Goal: Navigation & Orientation: Find specific page/section

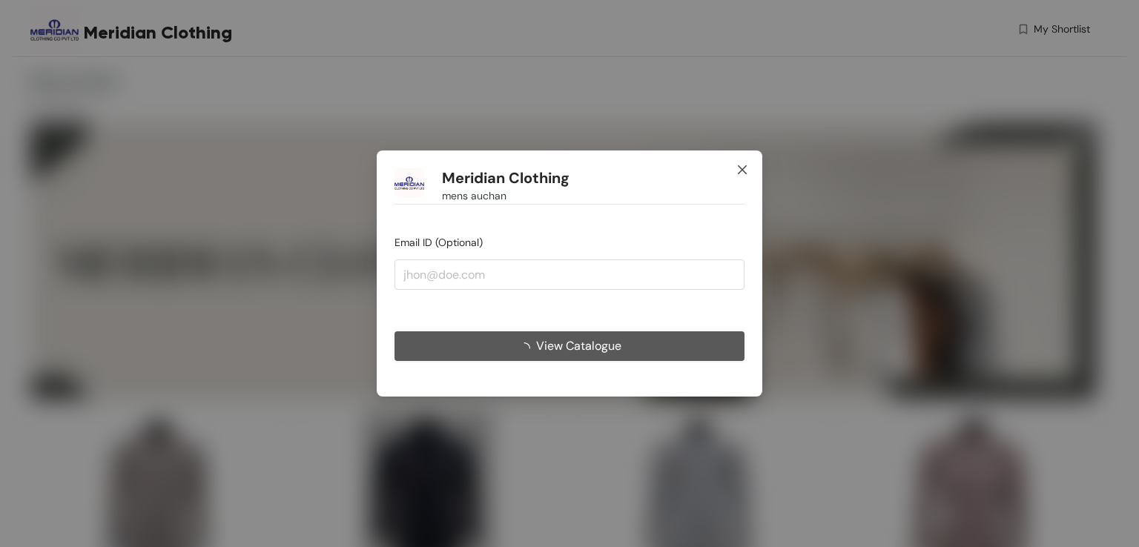
drag, startPoint x: 741, startPoint y: 175, endPoint x: 731, endPoint y: 176, distance: 10.5
click at [741, 175] on icon "close" at bounding box center [742, 170] width 12 height 12
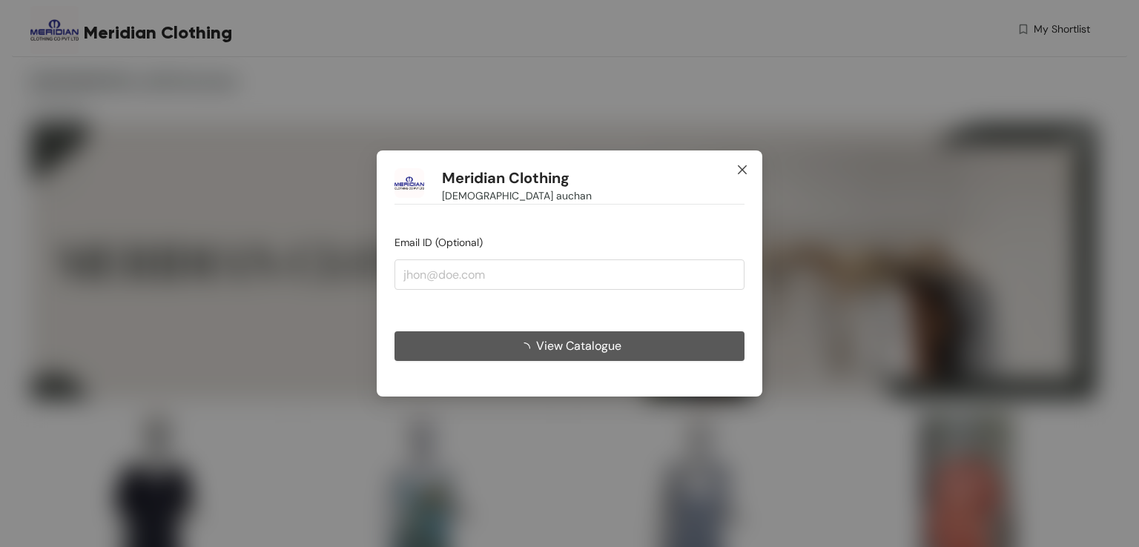
click at [738, 175] on icon "close" at bounding box center [742, 170] width 12 height 12
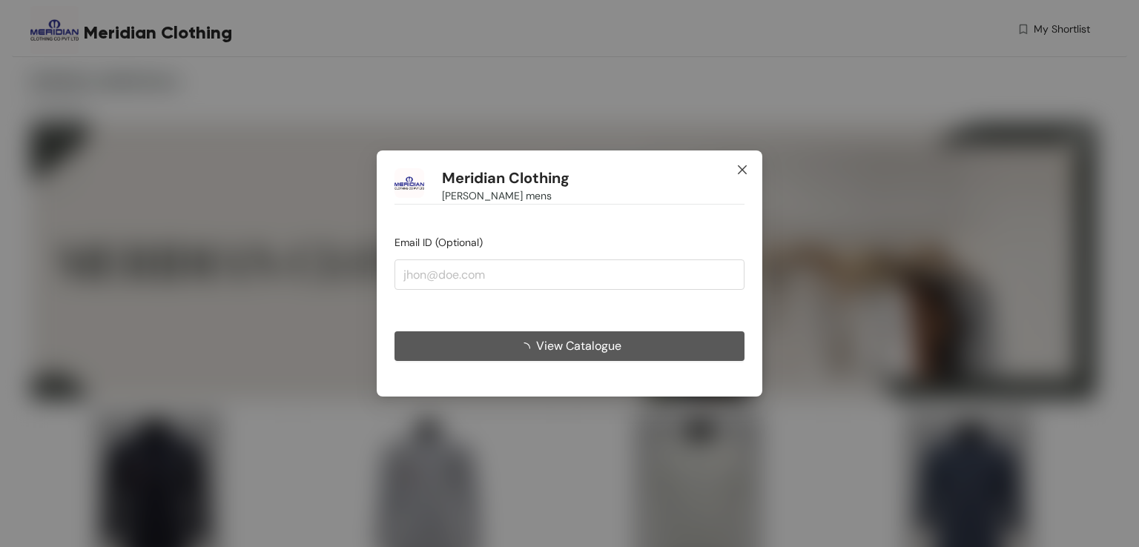
click at [741, 168] on icon "close" at bounding box center [742, 170] width 12 height 12
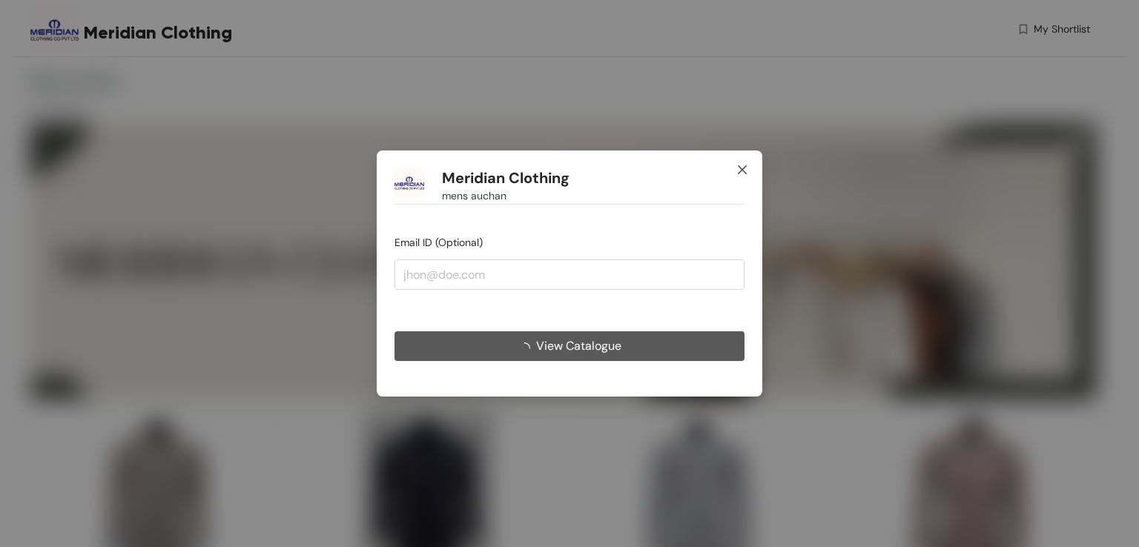
click at [741, 170] on icon "close" at bounding box center [742, 170] width 12 height 12
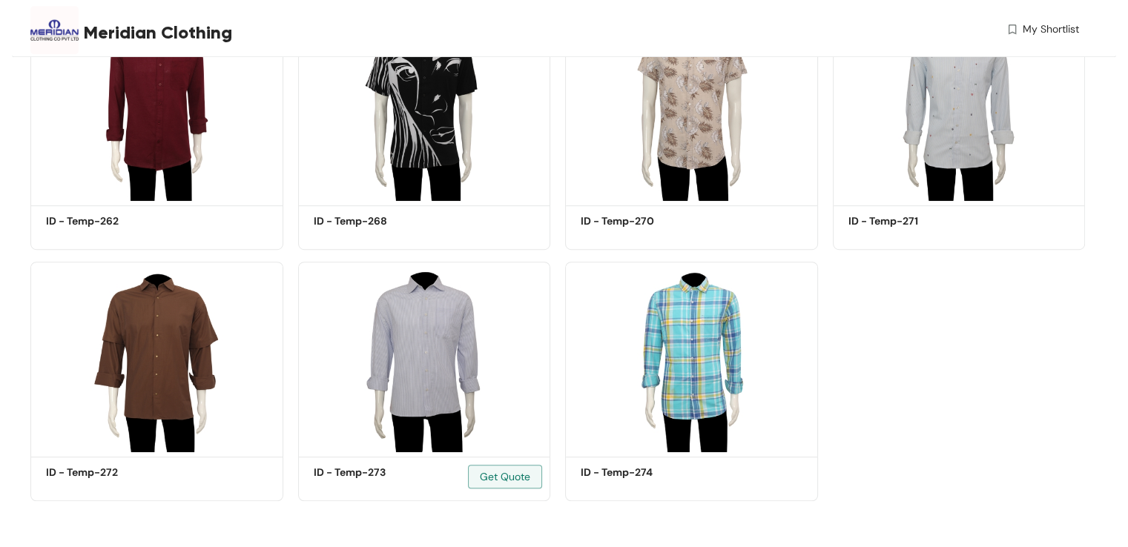
scroll to position [905, 0]
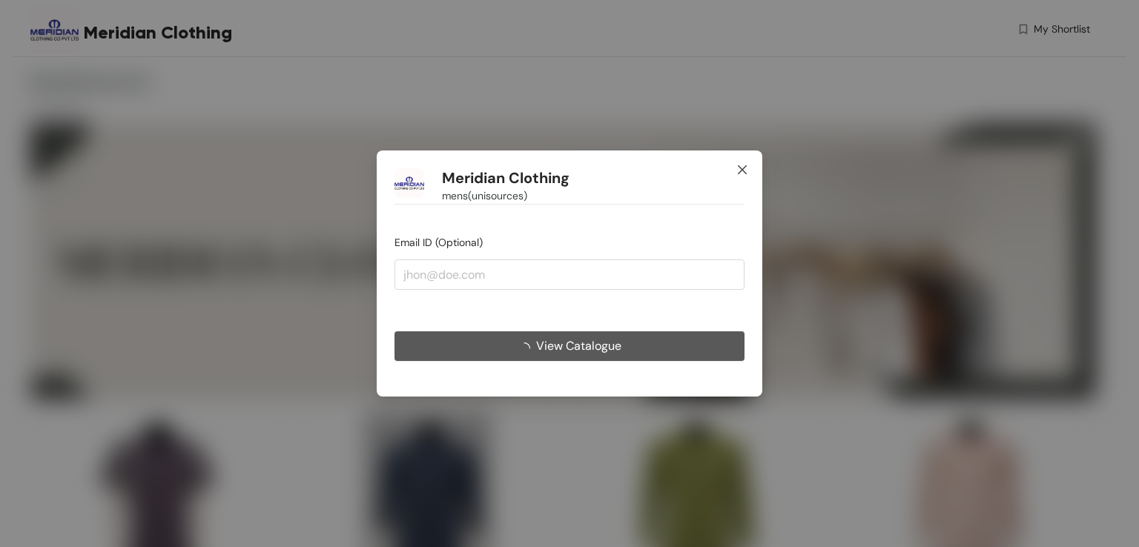
click at [738, 165] on icon "close" at bounding box center [742, 170] width 12 height 12
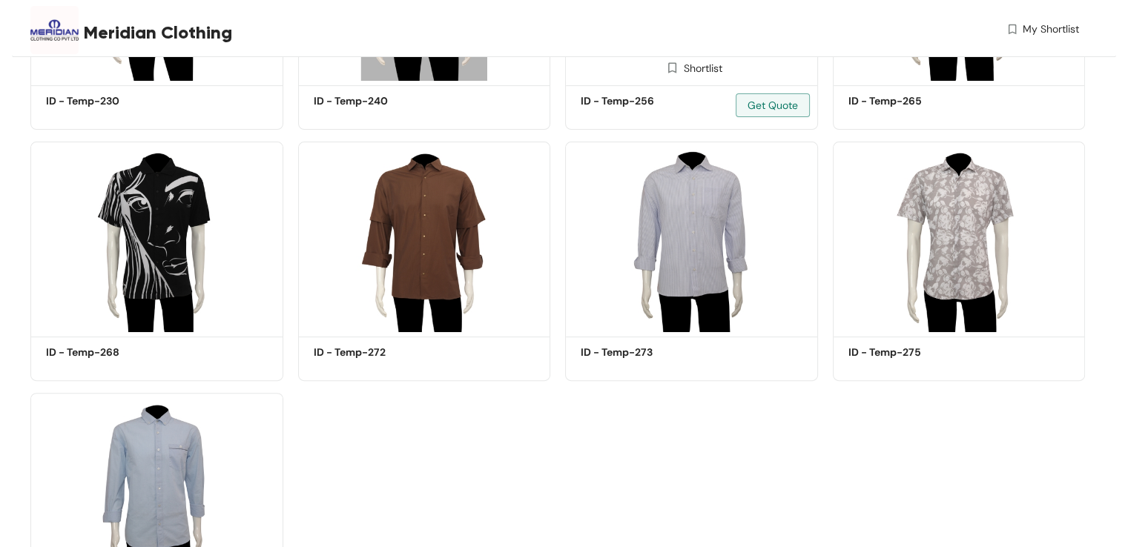
scroll to position [652, 0]
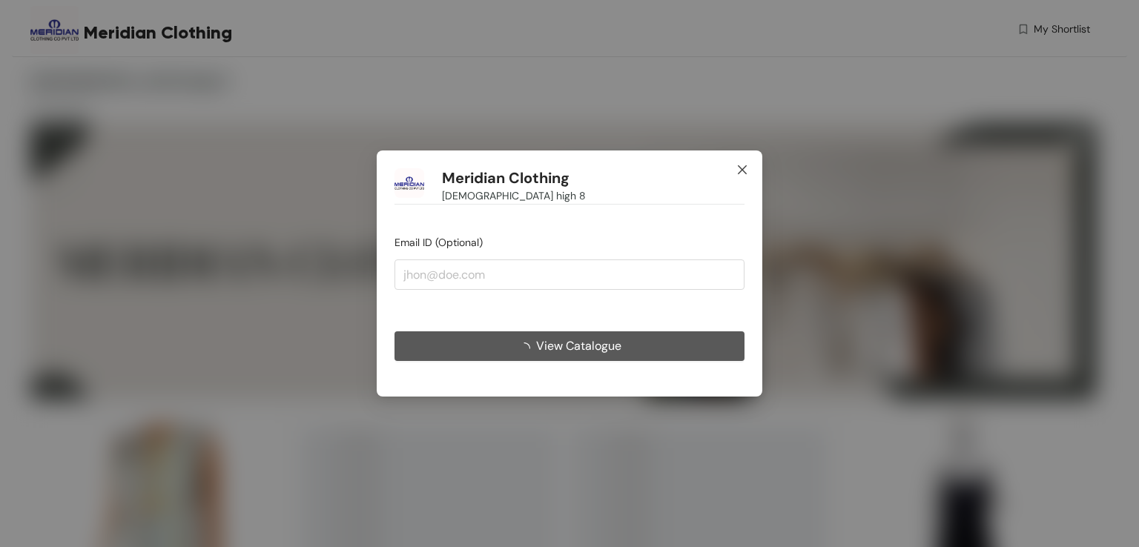
click at [744, 170] on icon "close" at bounding box center [742, 170] width 12 height 12
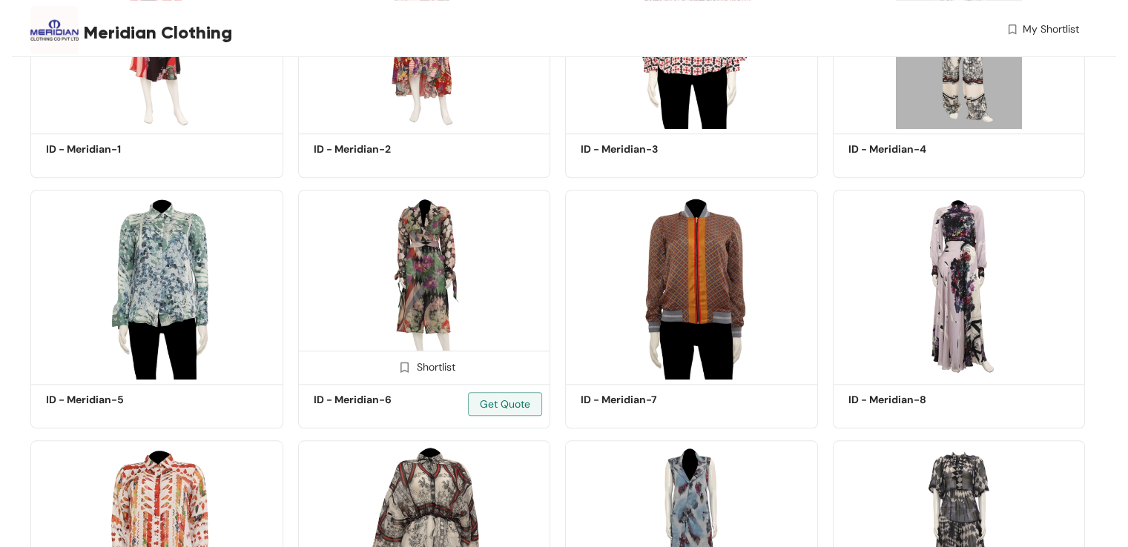
scroll to position [827, 0]
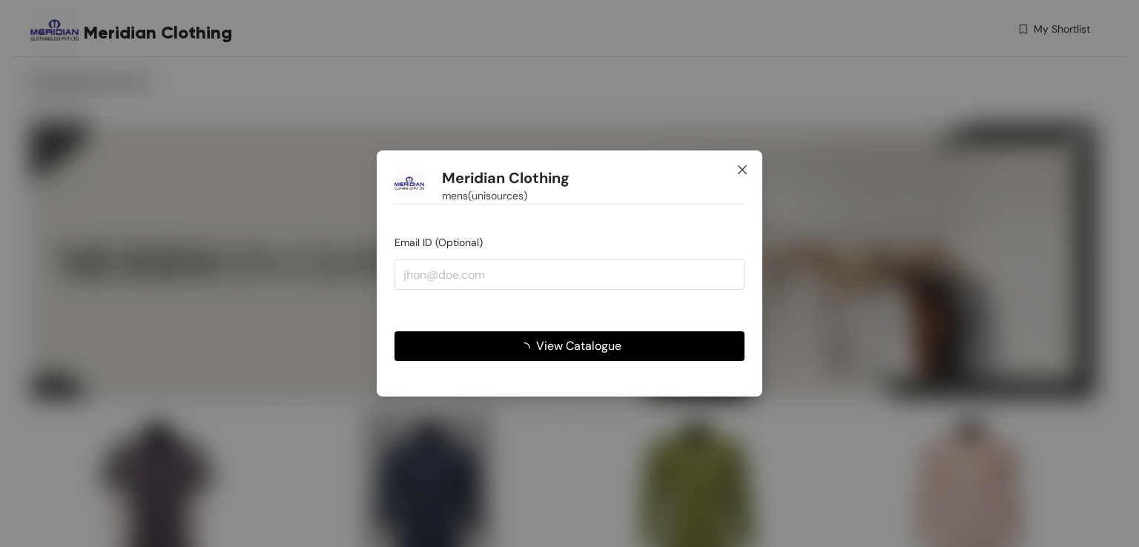
click at [741, 166] on icon "close" at bounding box center [742, 170] width 12 height 12
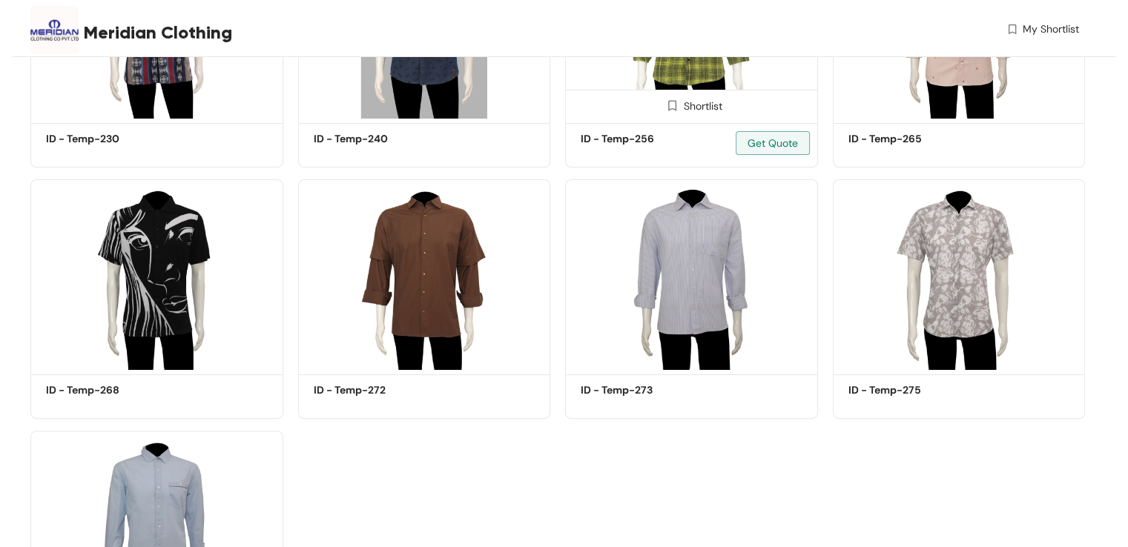
scroll to position [652, 0]
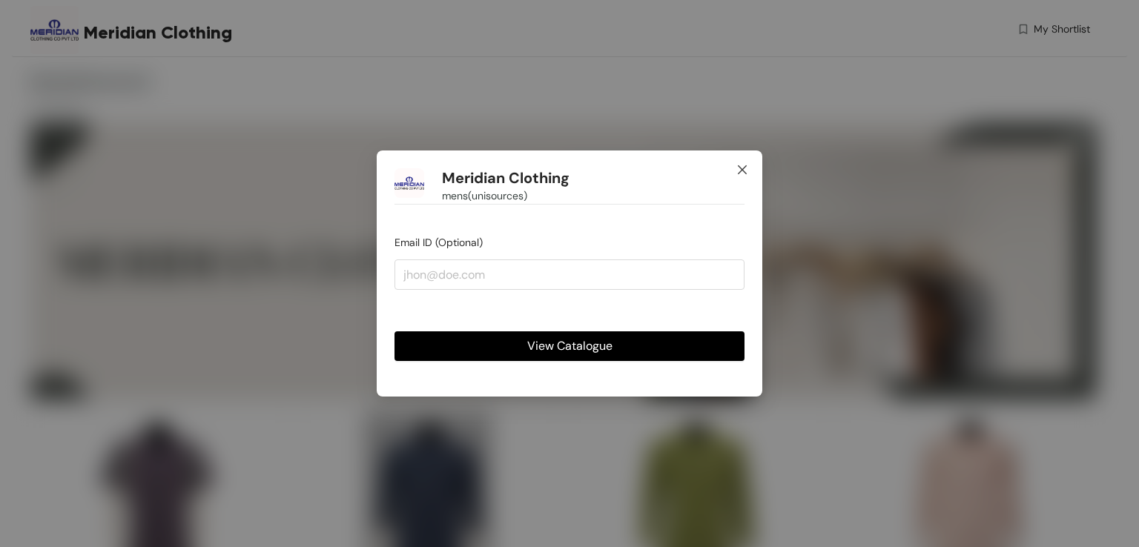
click at [742, 166] on icon "close" at bounding box center [742, 170] width 12 height 12
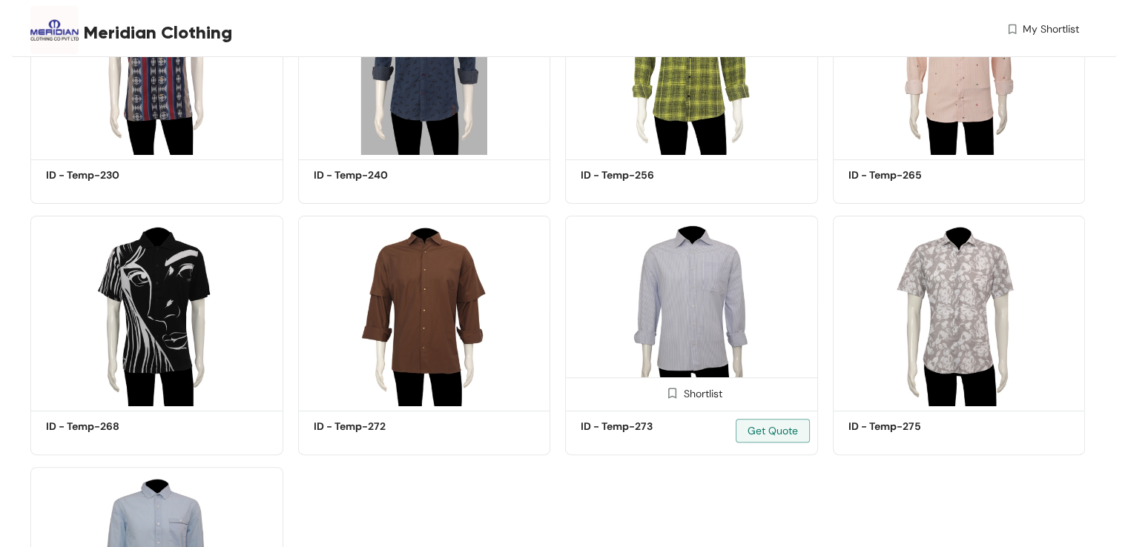
scroll to position [652, 0]
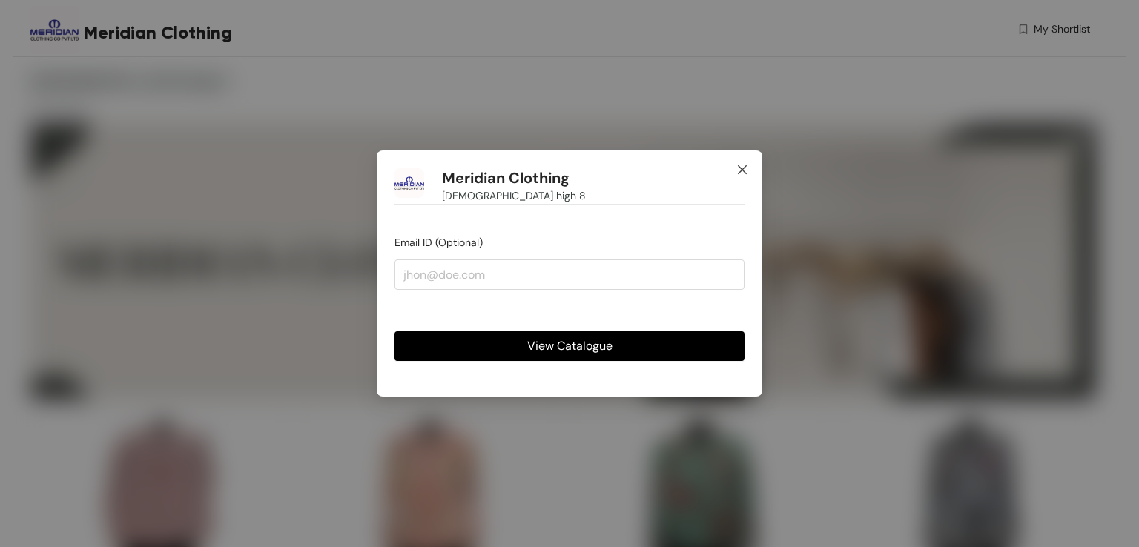
click at [738, 168] on icon "close" at bounding box center [742, 170] width 12 height 12
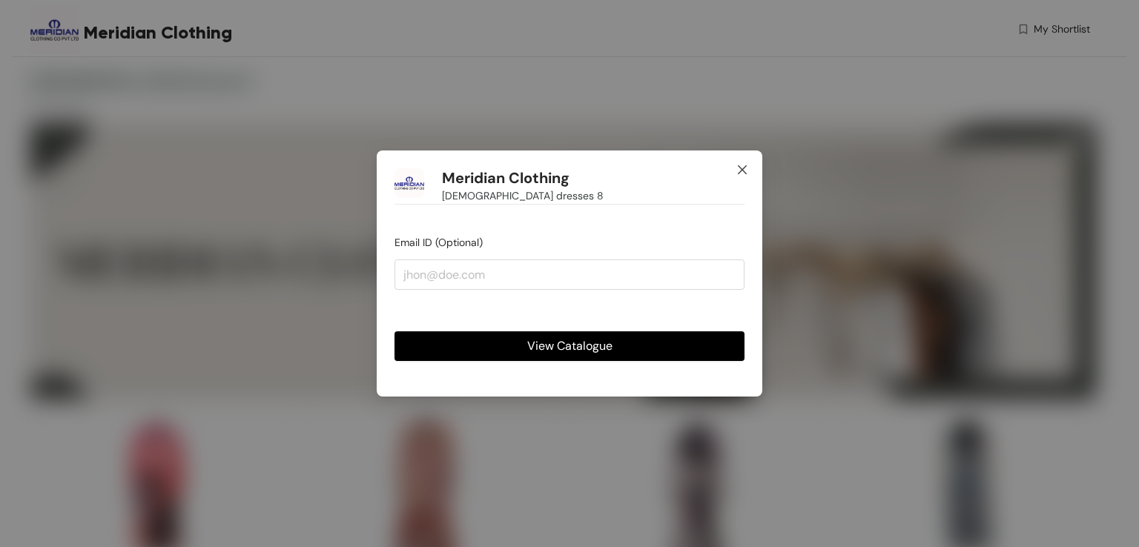
drag, startPoint x: 738, startPoint y: 165, endPoint x: 902, endPoint y: 45, distance: 202.1
click at [738, 164] on icon "close" at bounding box center [742, 170] width 12 height 12
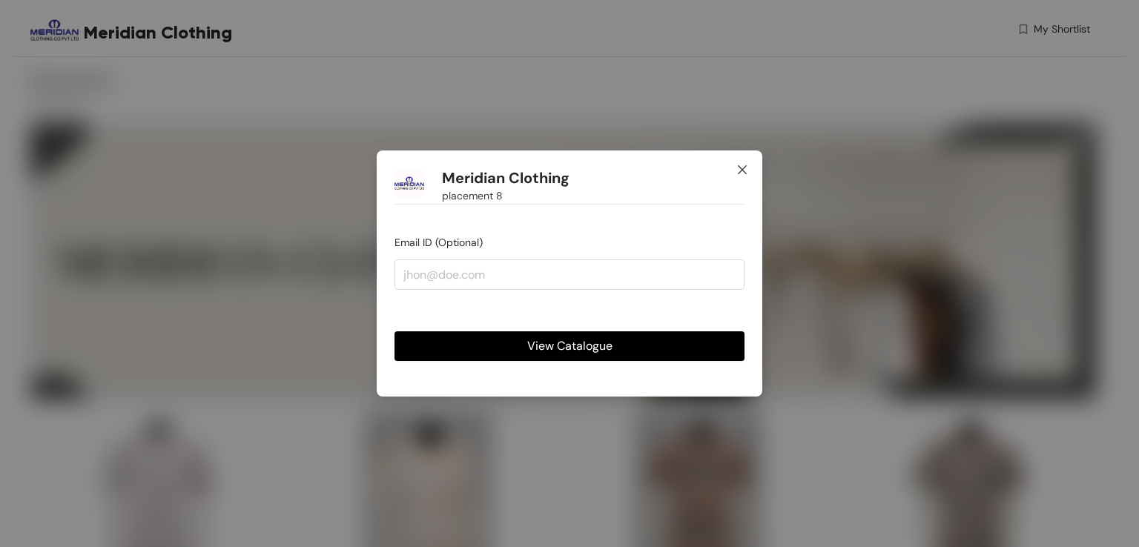
click at [740, 171] on icon "close" at bounding box center [742, 169] width 9 height 9
click at [739, 163] on span "Close" at bounding box center [742, 171] width 40 height 40
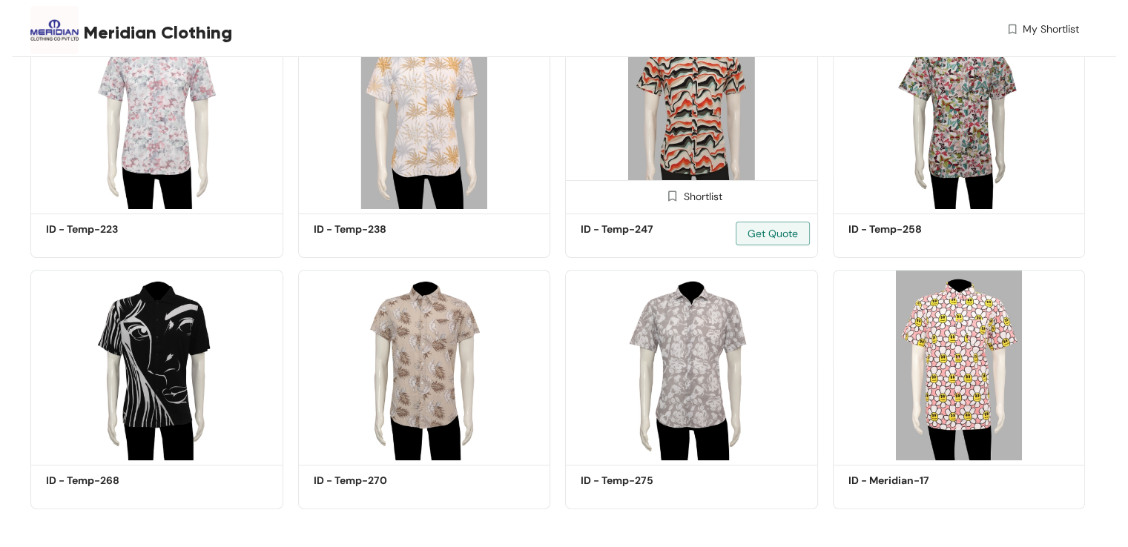
scroll to position [400, 0]
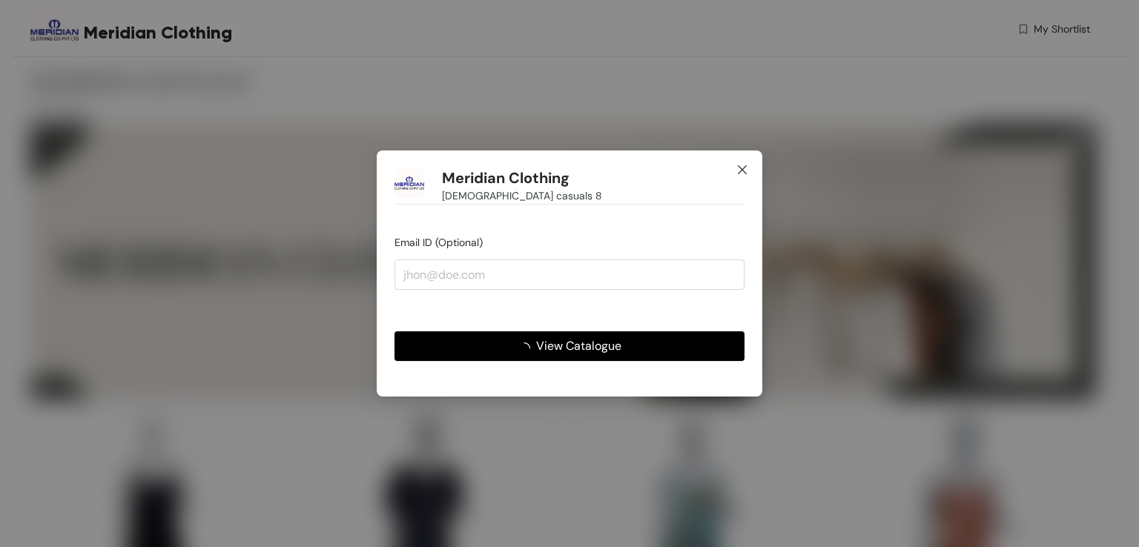
click at [742, 165] on icon "close" at bounding box center [742, 170] width 12 height 12
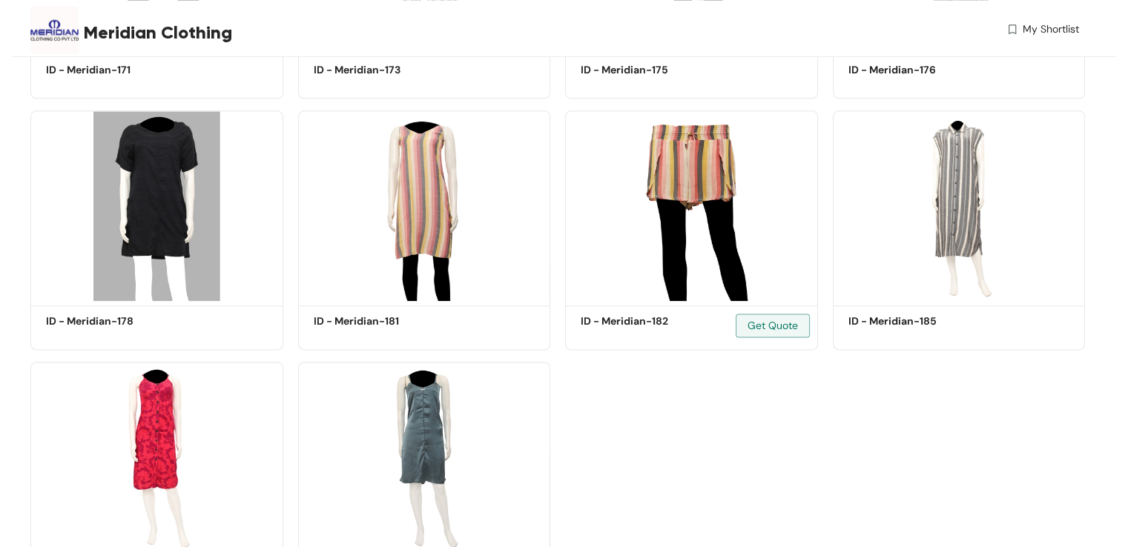
scroll to position [1911, 0]
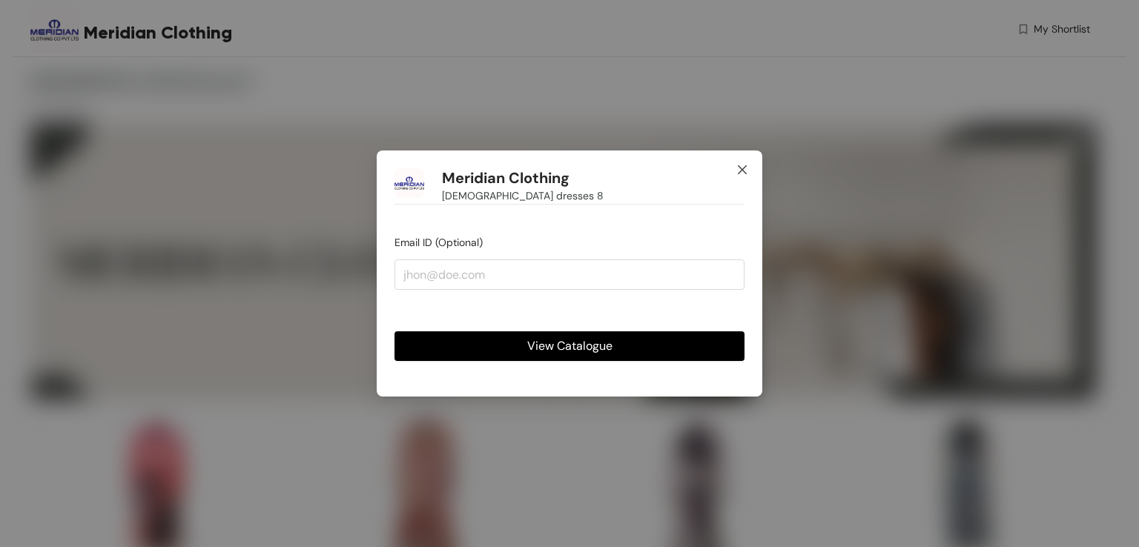
click at [741, 167] on icon "close" at bounding box center [742, 170] width 12 height 12
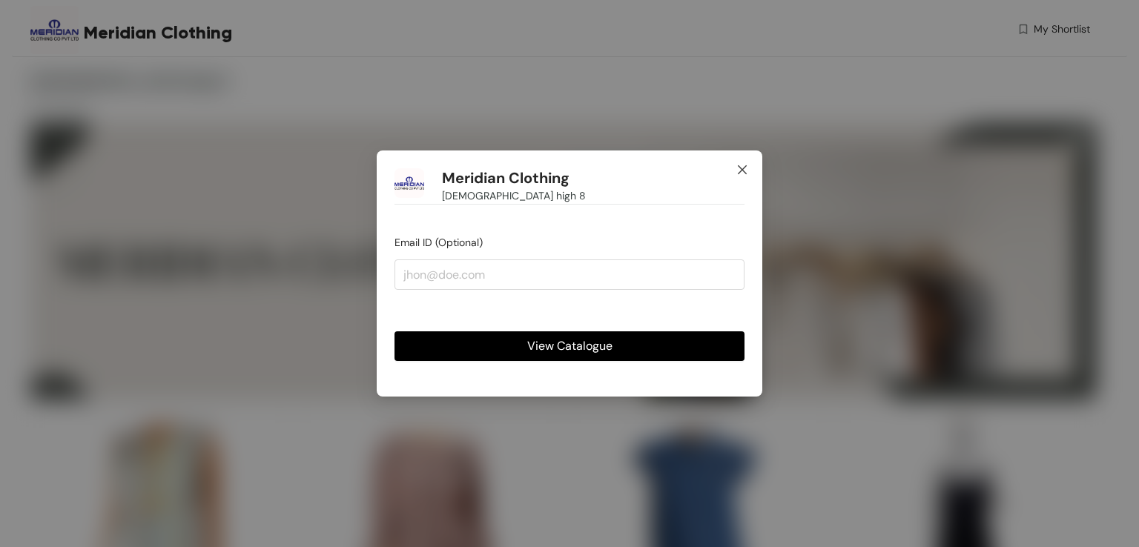
click at [744, 169] on icon "close" at bounding box center [742, 170] width 12 height 12
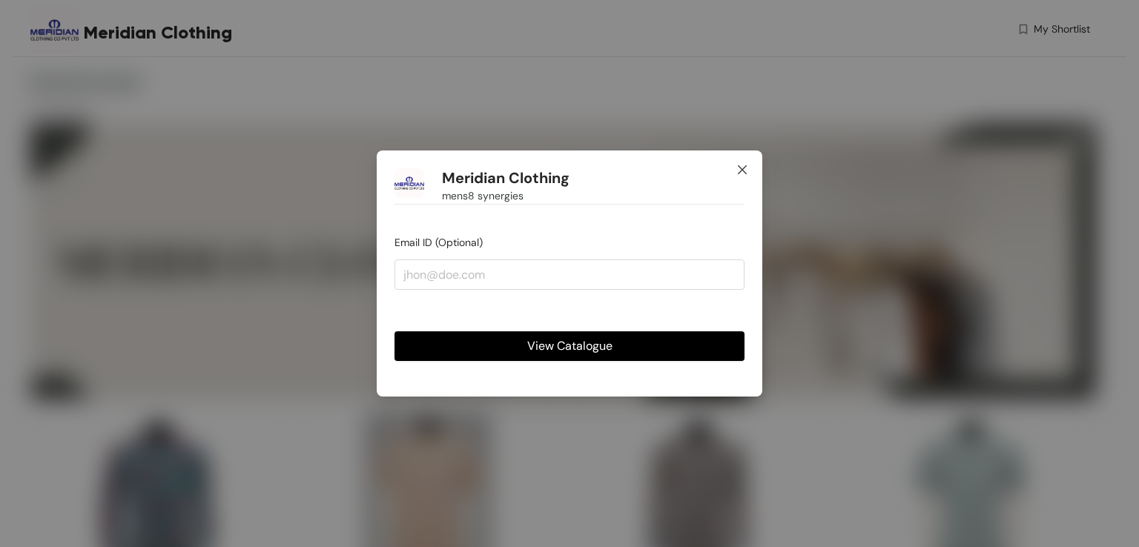
click at [738, 170] on icon "close" at bounding box center [742, 170] width 12 height 12
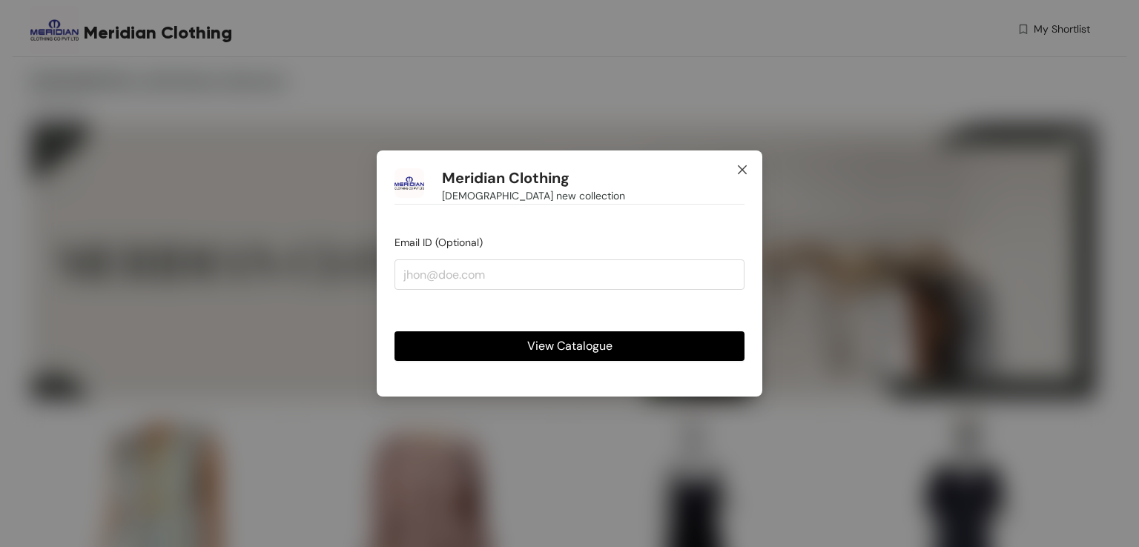
click at [746, 165] on icon "close" at bounding box center [742, 170] width 12 height 12
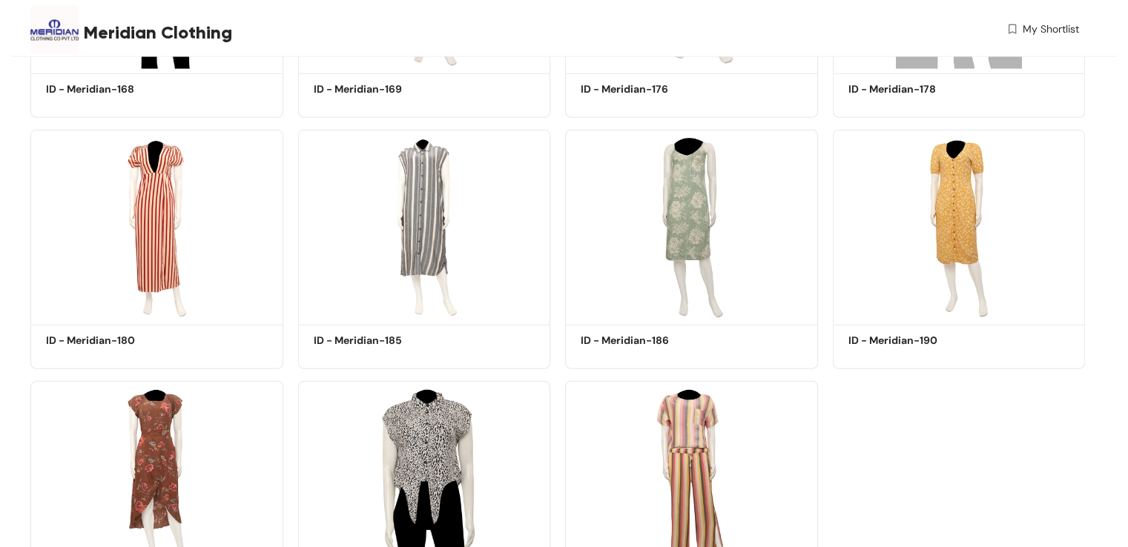
scroll to position [4429, 0]
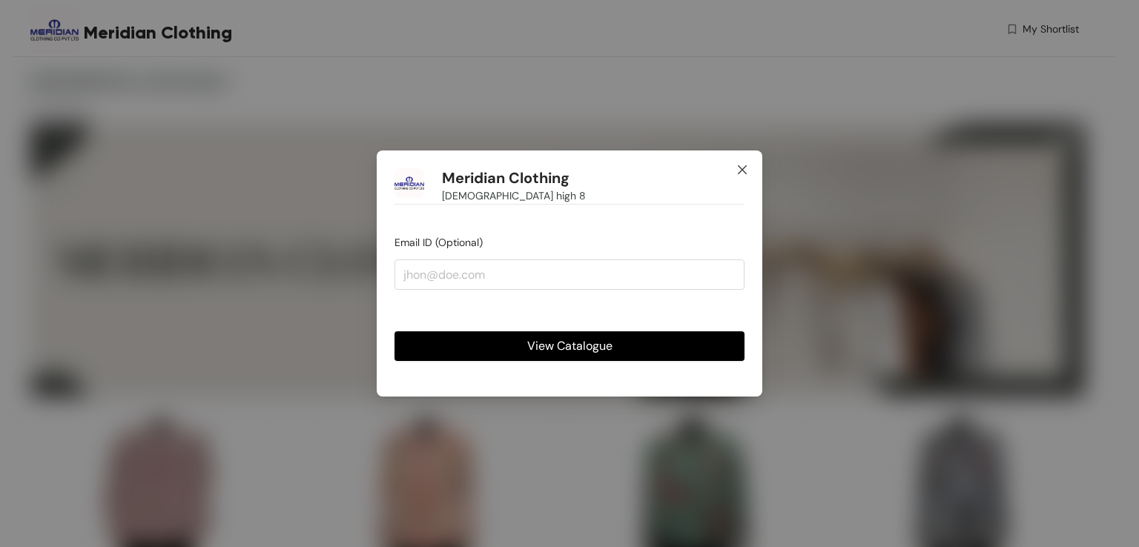
click at [744, 170] on icon "close" at bounding box center [742, 170] width 12 height 12
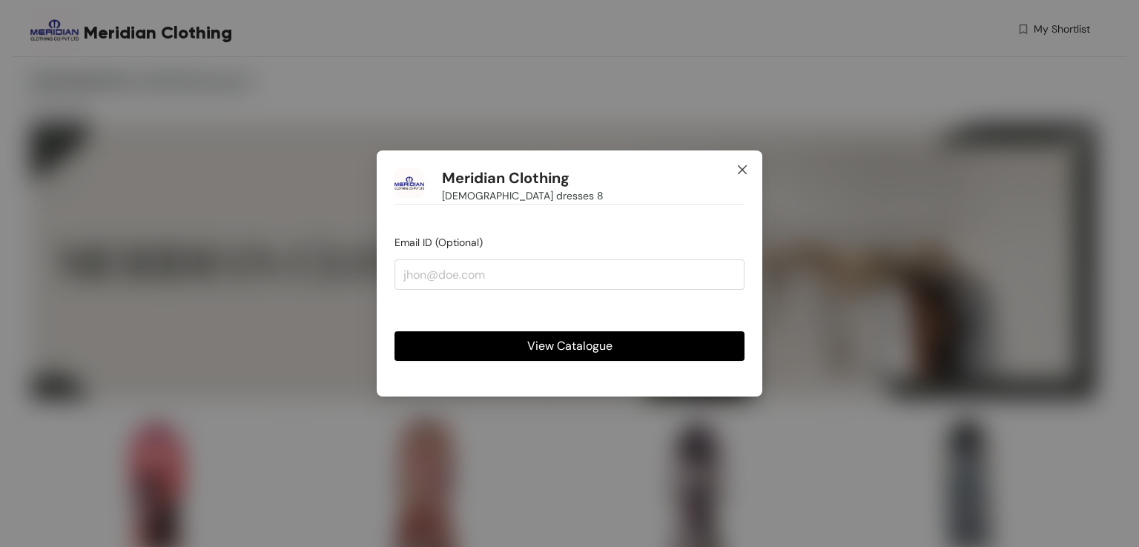
click at [742, 171] on icon "close" at bounding box center [742, 169] width 9 height 9
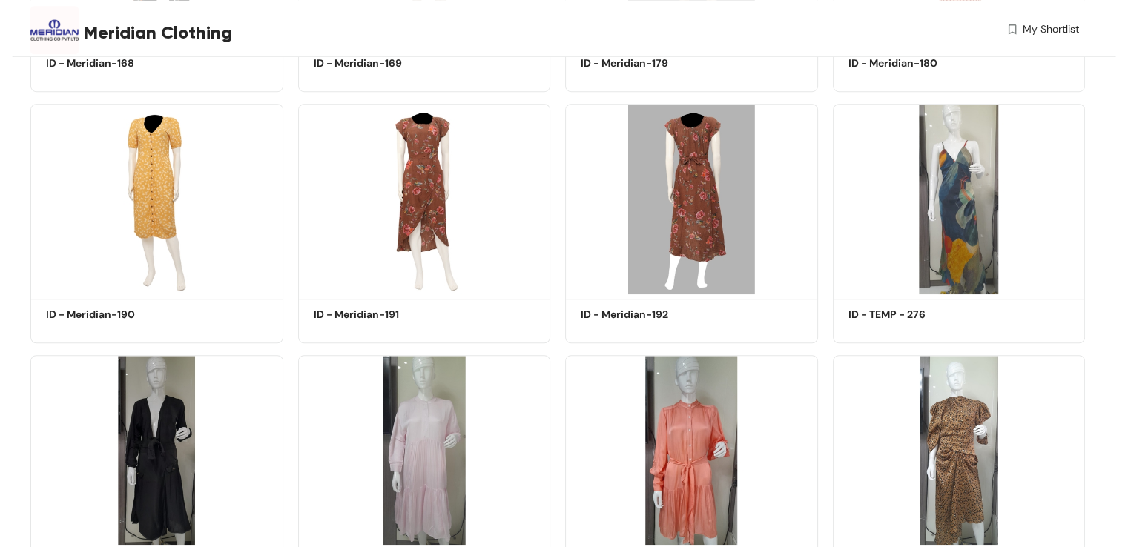
scroll to position [725, 0]
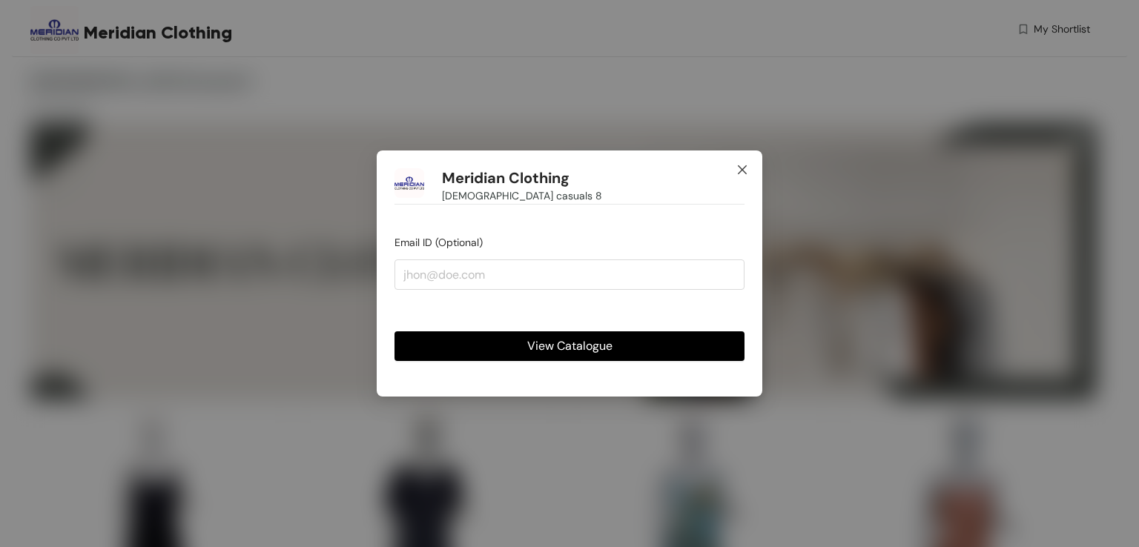
drag, startPoint x: 738, startPoint y: 169, endPoint x: 781, endPoint y: 119, distance: 65.2
click at [738, 169] on icon "close" at bounding box center [742, 170] width 12 height 12
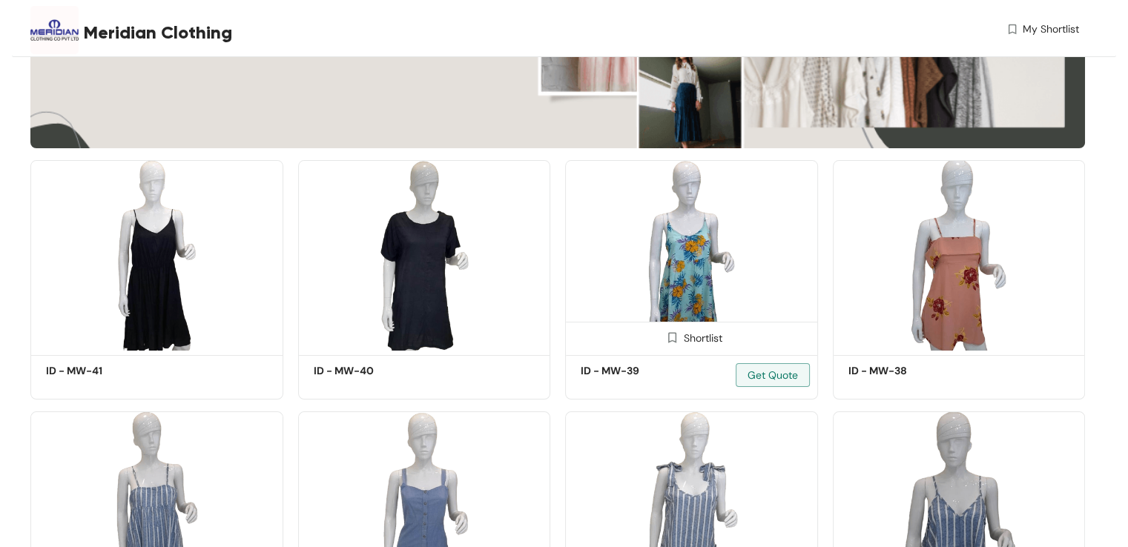
scroll to position [445, 0]
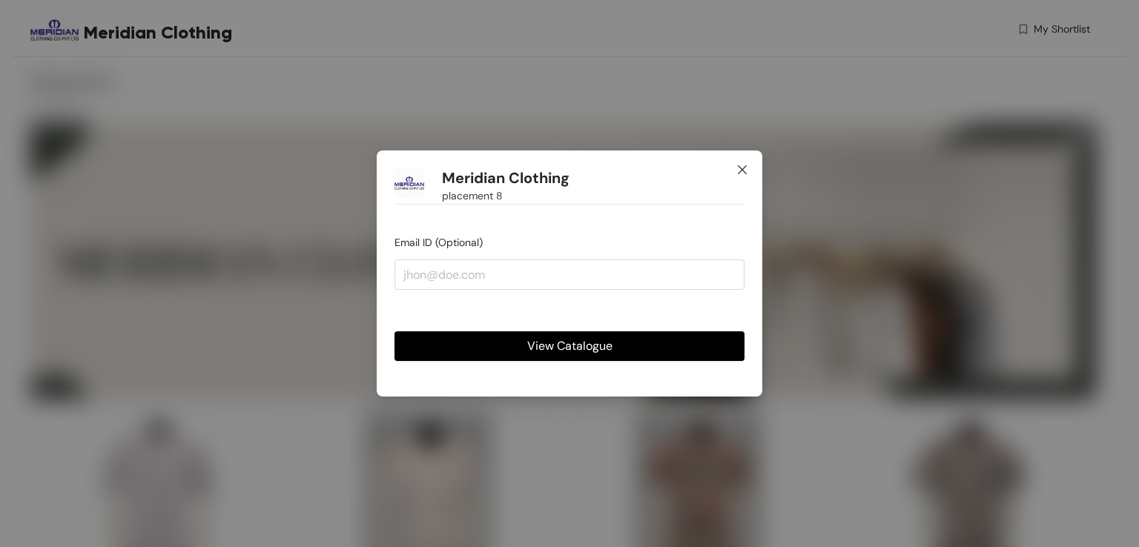
click at [743, 164] on icon "close" at bounding box center [742, 170] width 12 height 12
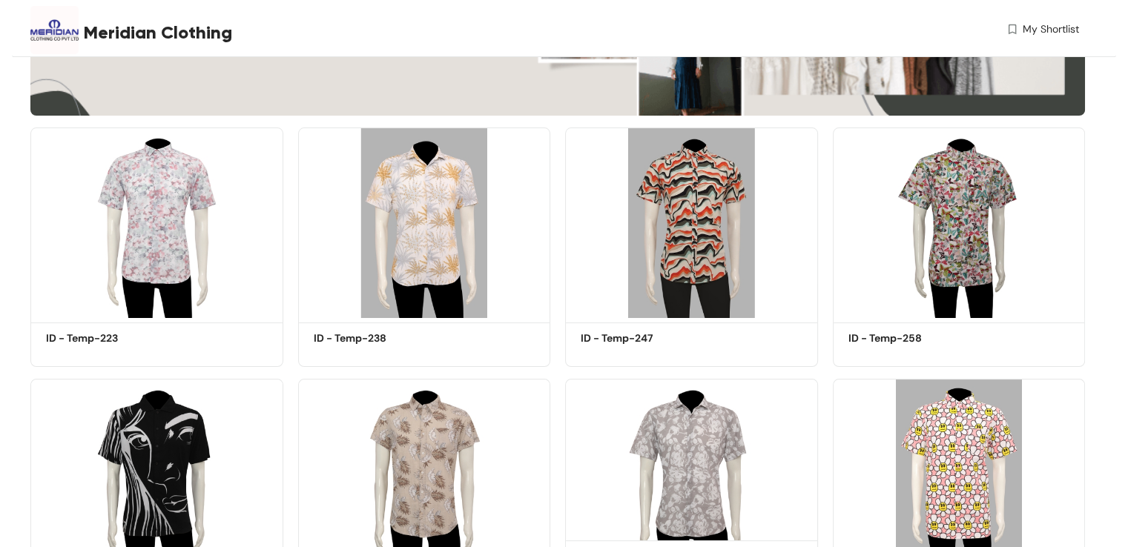
scroll to position [400, 0]
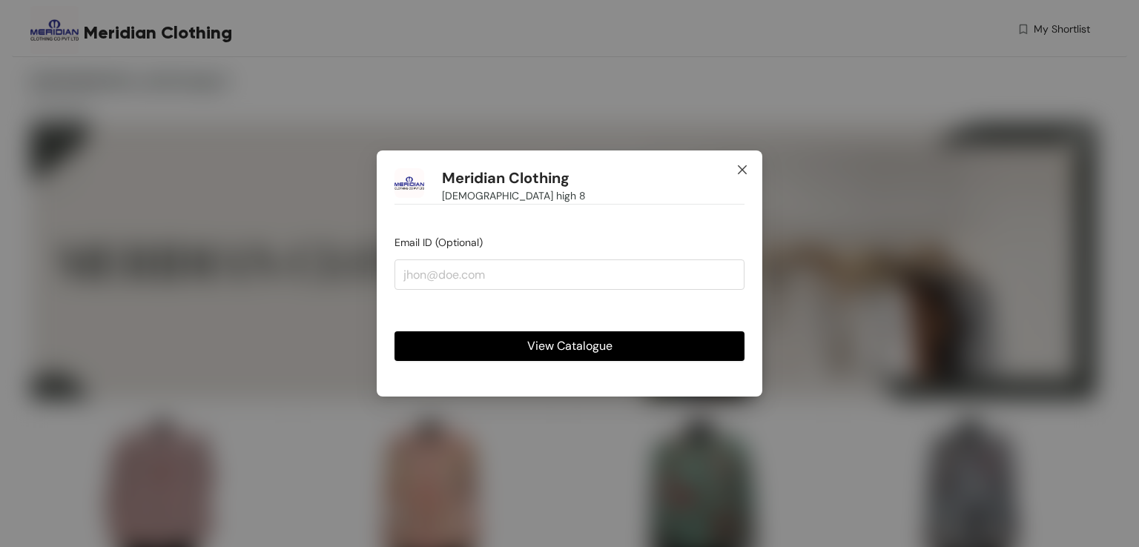
click at [740, 166] on icon "close" at bounding box center [742, 170] width 12 height 12
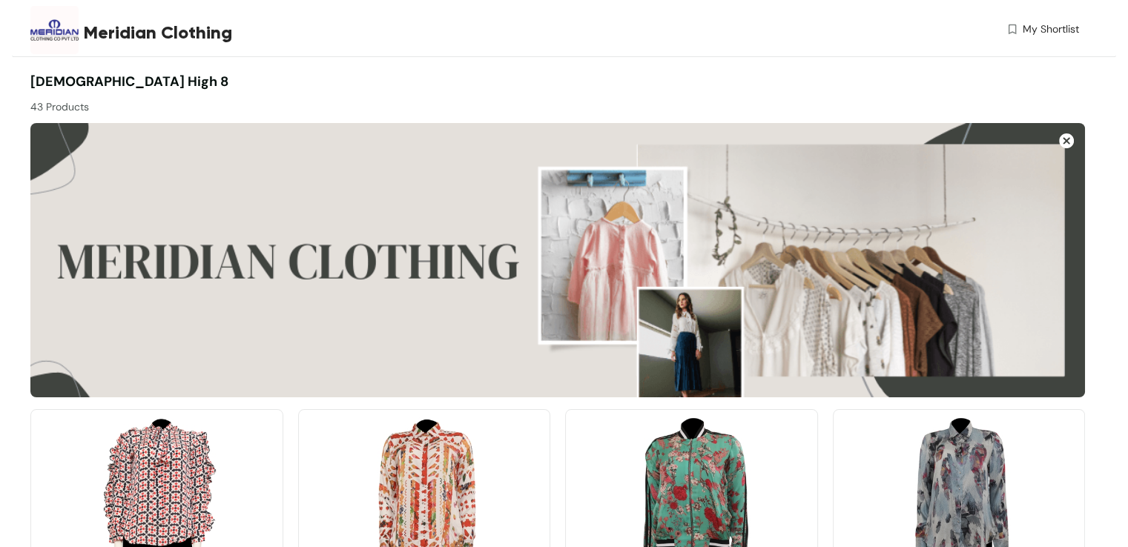
scroll to position [519, 0]
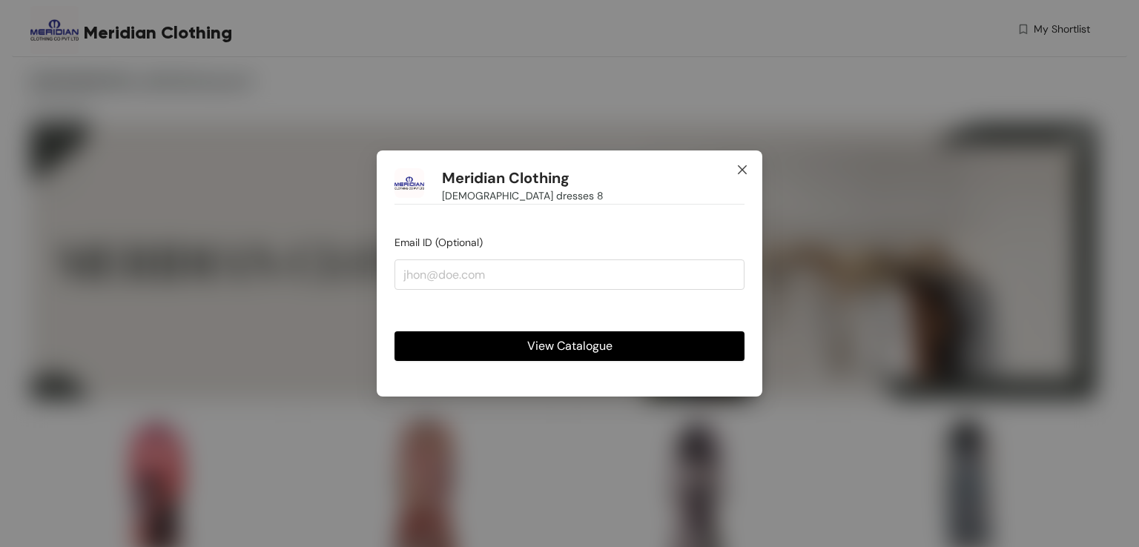
drag, startPoint x: 741, startPoint y: 168, endPoint x: 721, endPoint y: 189, distance: 28.8
click at [740, 168] on icon "close" at bounding box center [742, 169] width 9 height 9
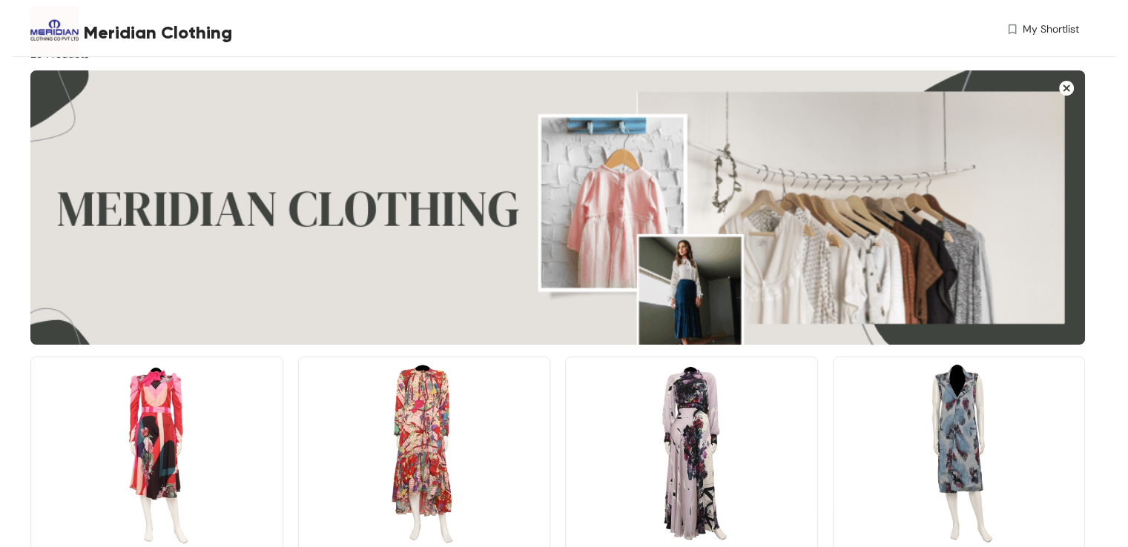
scroll to position [74, 0]
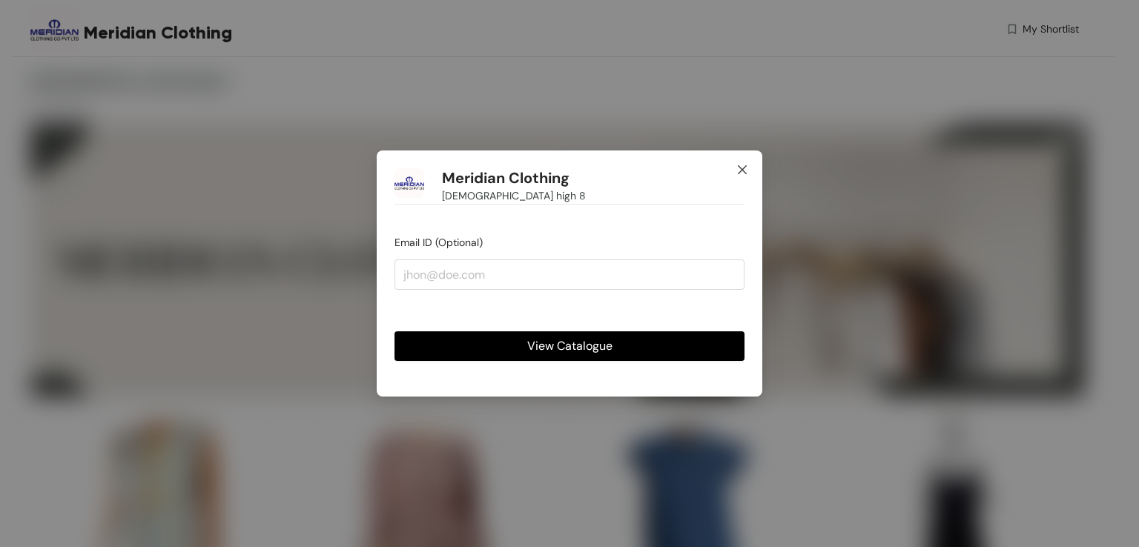
drag, startPoint x: 744, startPoint y: 169, endPoint x: 857, endPoint y: 39, distance: 172.9
click at [744, 168] on icon "close" at bounding box center [742, 169] width 9 height 9
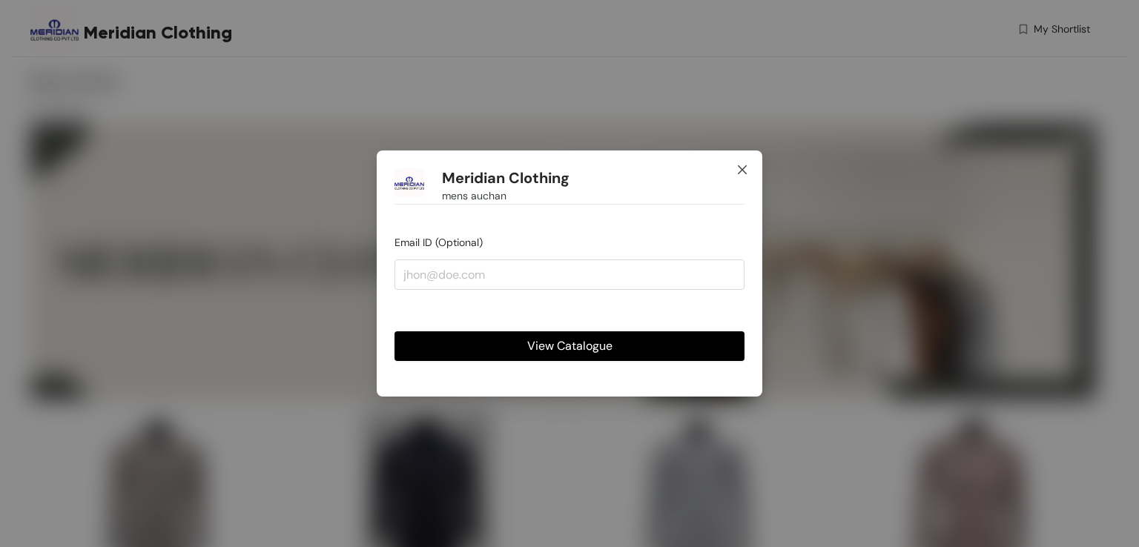
click at [742, 167] on icon "close" at bounding box center [742, 170] width 12 height 12
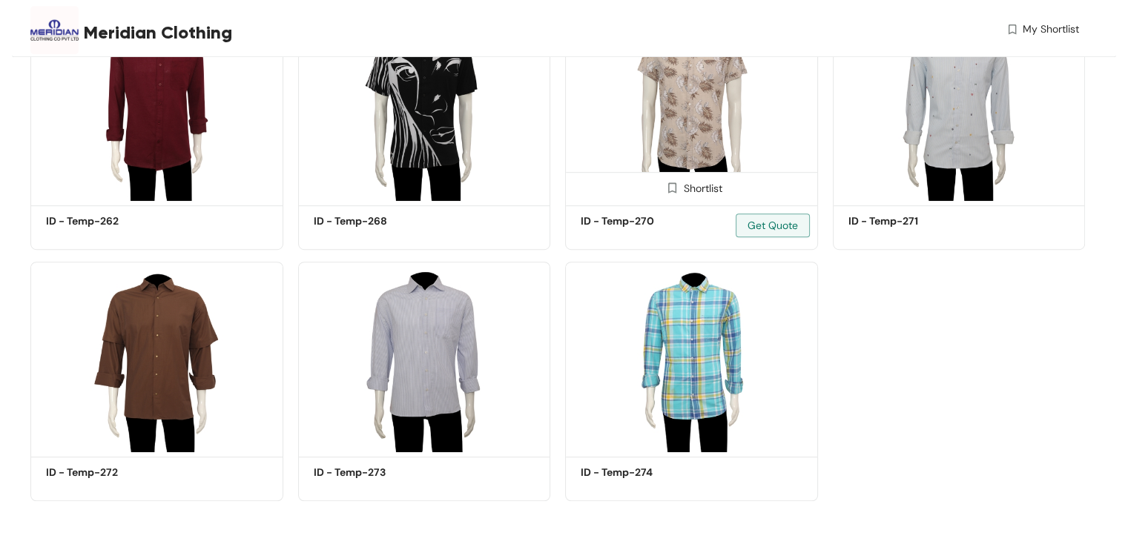
scroll to position [905, 0]
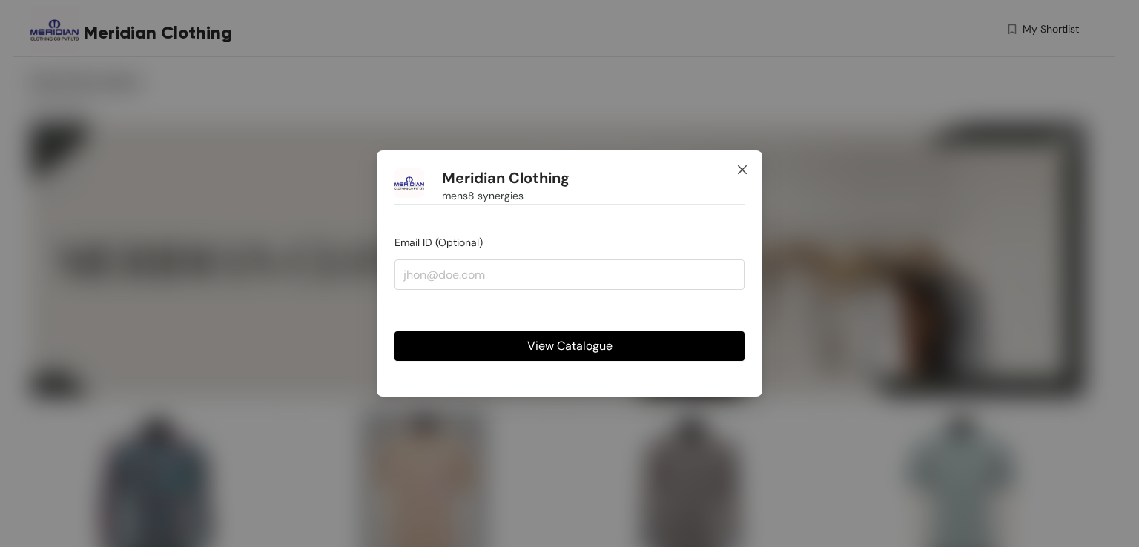
drag, startPoint x: 742, startPoint y: 171, endPoint x: 735, endPoint y: 182, distance: 13.6
click at [742, 171] on icon "close" at bounding box center [742, 170] width 12 height 12
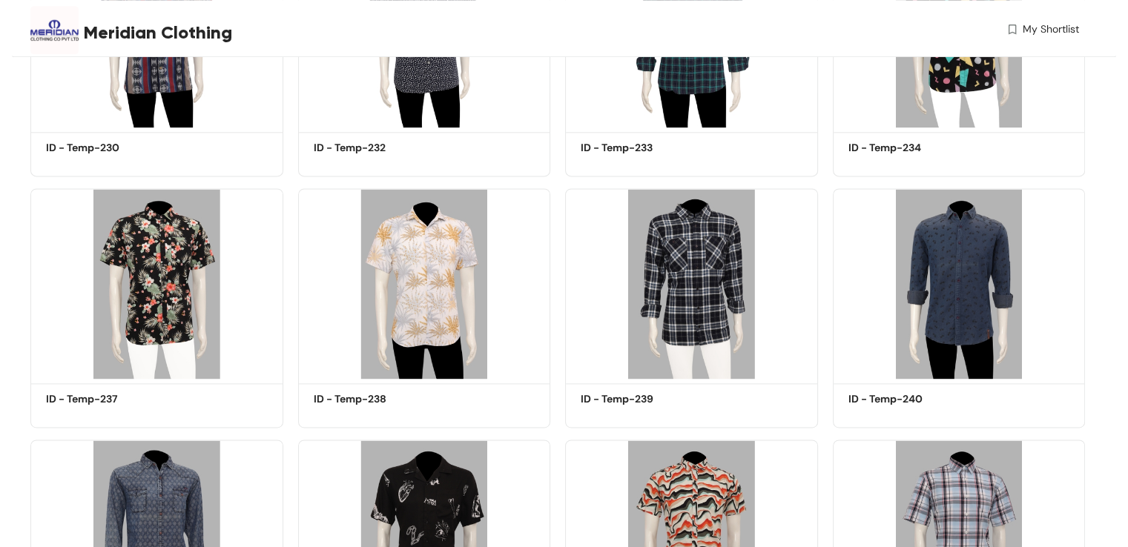
scroll to position [1779, 0]
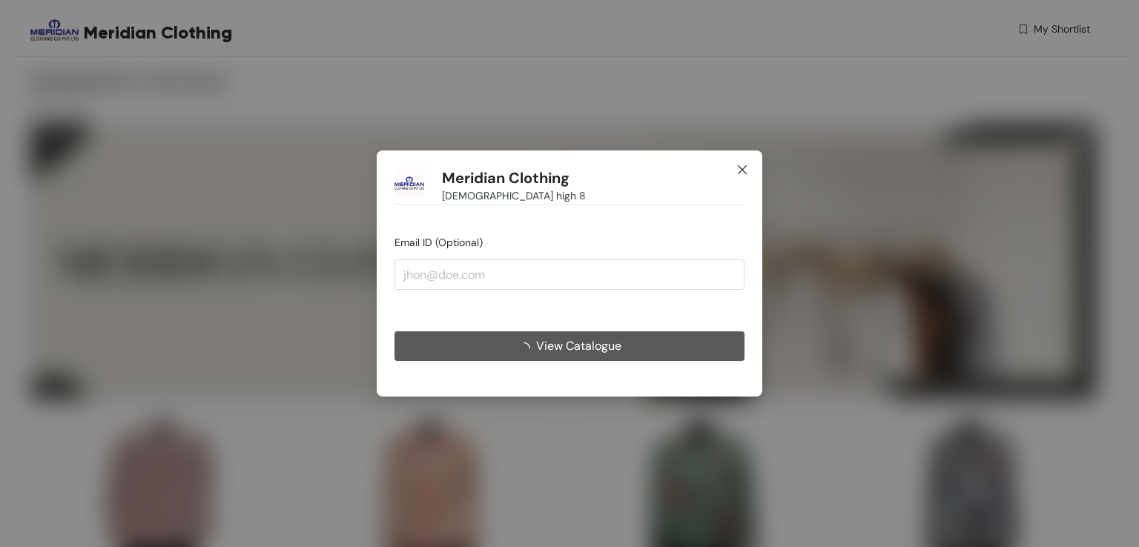
click at [740, 168] on icon "close" at bounding box center [742, 169] width 9 height 9
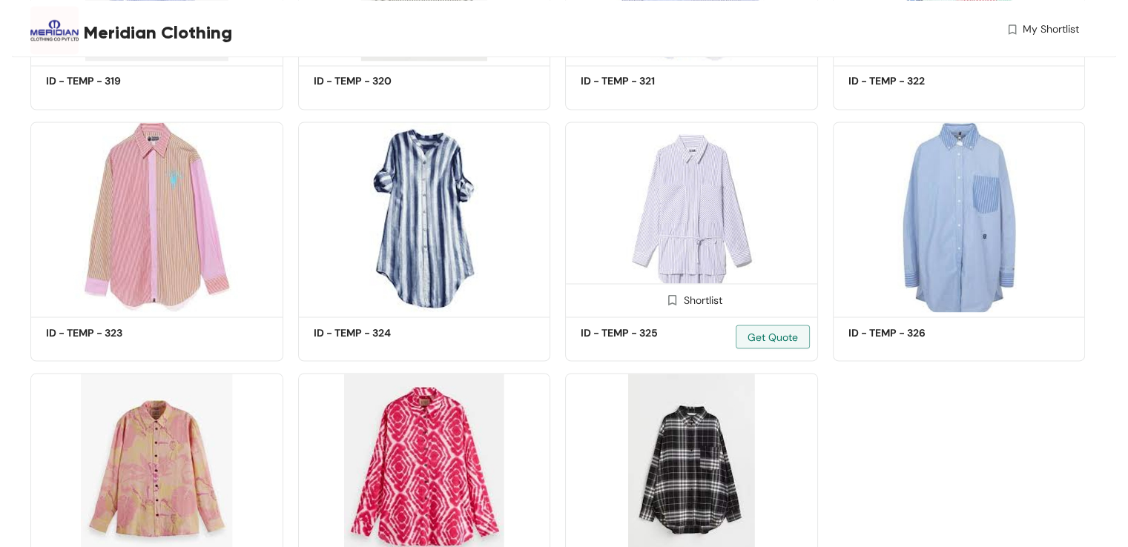
scroll to position [2666, 0]
